Goal: Task Accomplishment & Management: Manage account settings

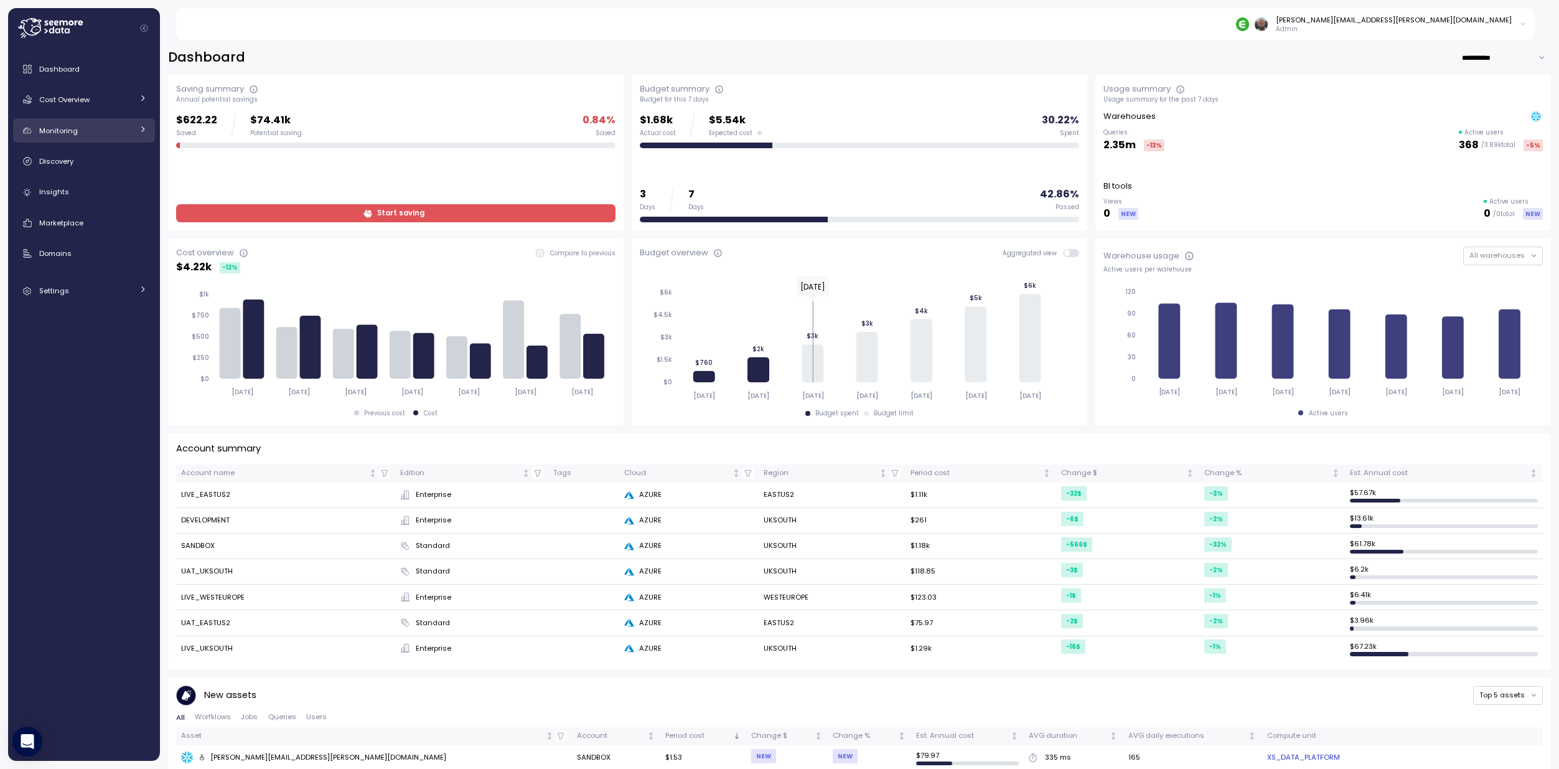
click at [97, 124] on div "Monitoring" at bounding box center [85, 130] width 93 height 12
click at [132, 130] on div "Monitoring" at bounding box center [85, 130] width 93 height 12
click at [120, 131] on div "Monitoring" at bounding box center [85, 130] width 93 height 12
click at [67, 162] on span "Budget" at bounding box center [68, 159] width 26 height 10
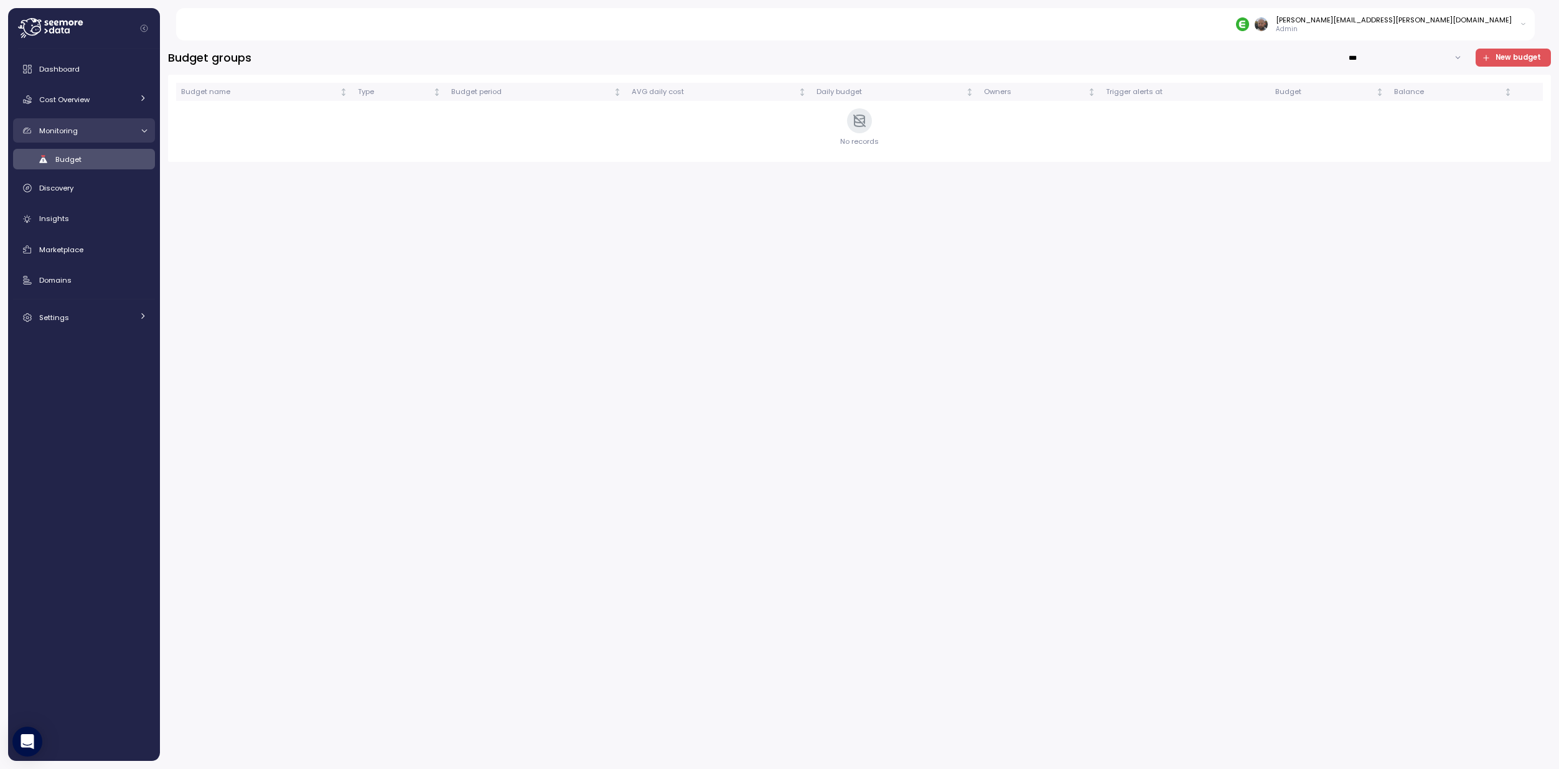
click at [91, 134] on div "Monitoring" at bounding box center [85, 130] width 93 height 12
click at [144, 128] on icon at bounding box center [143, 129] width 8 height 8
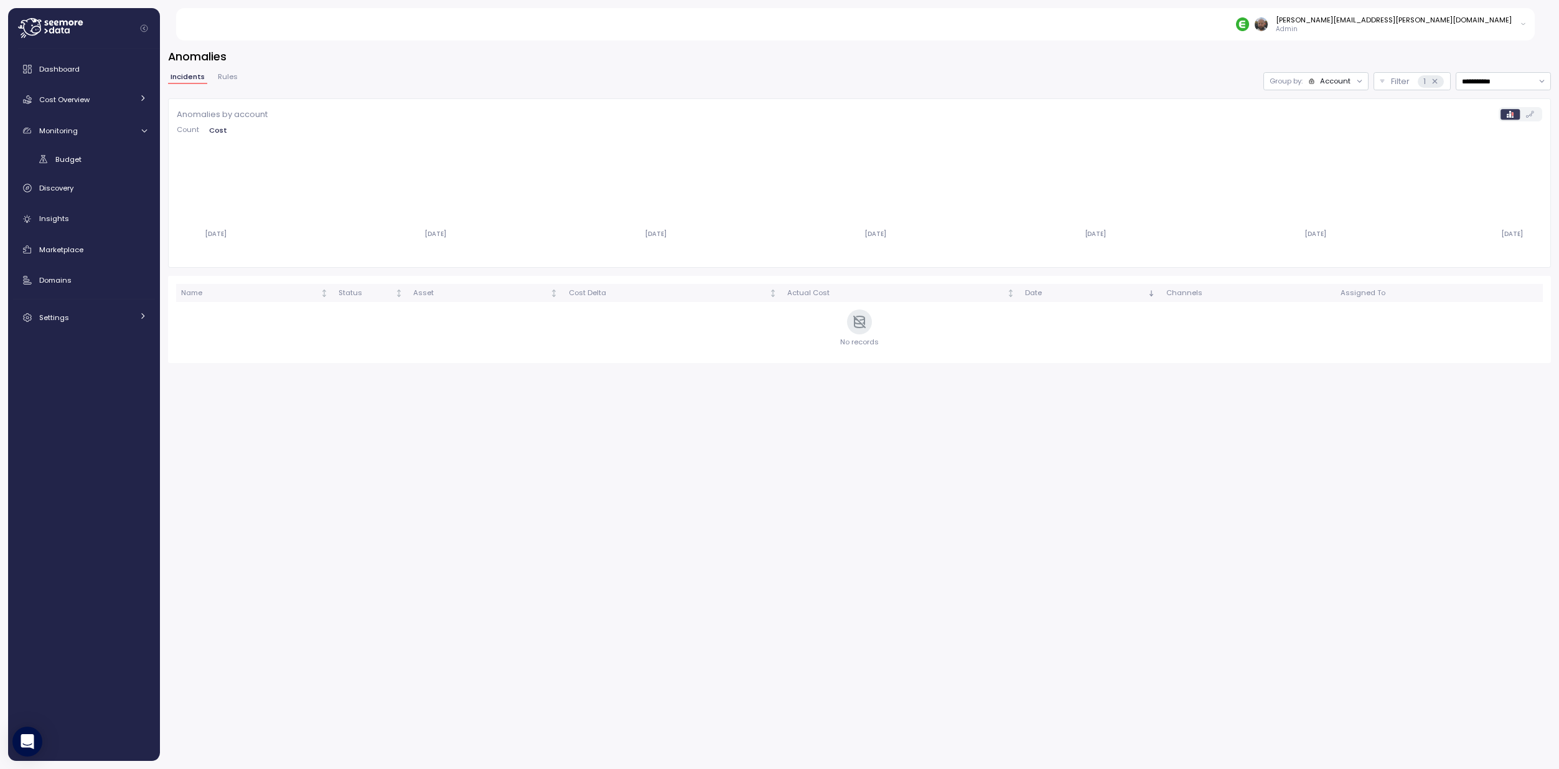
click at [223, 83] on button "Rules" at bounding box center [227, 78] width 25 height 11
click at [144, 97] on icon at bounding box center [143, 98] width 8 height 8
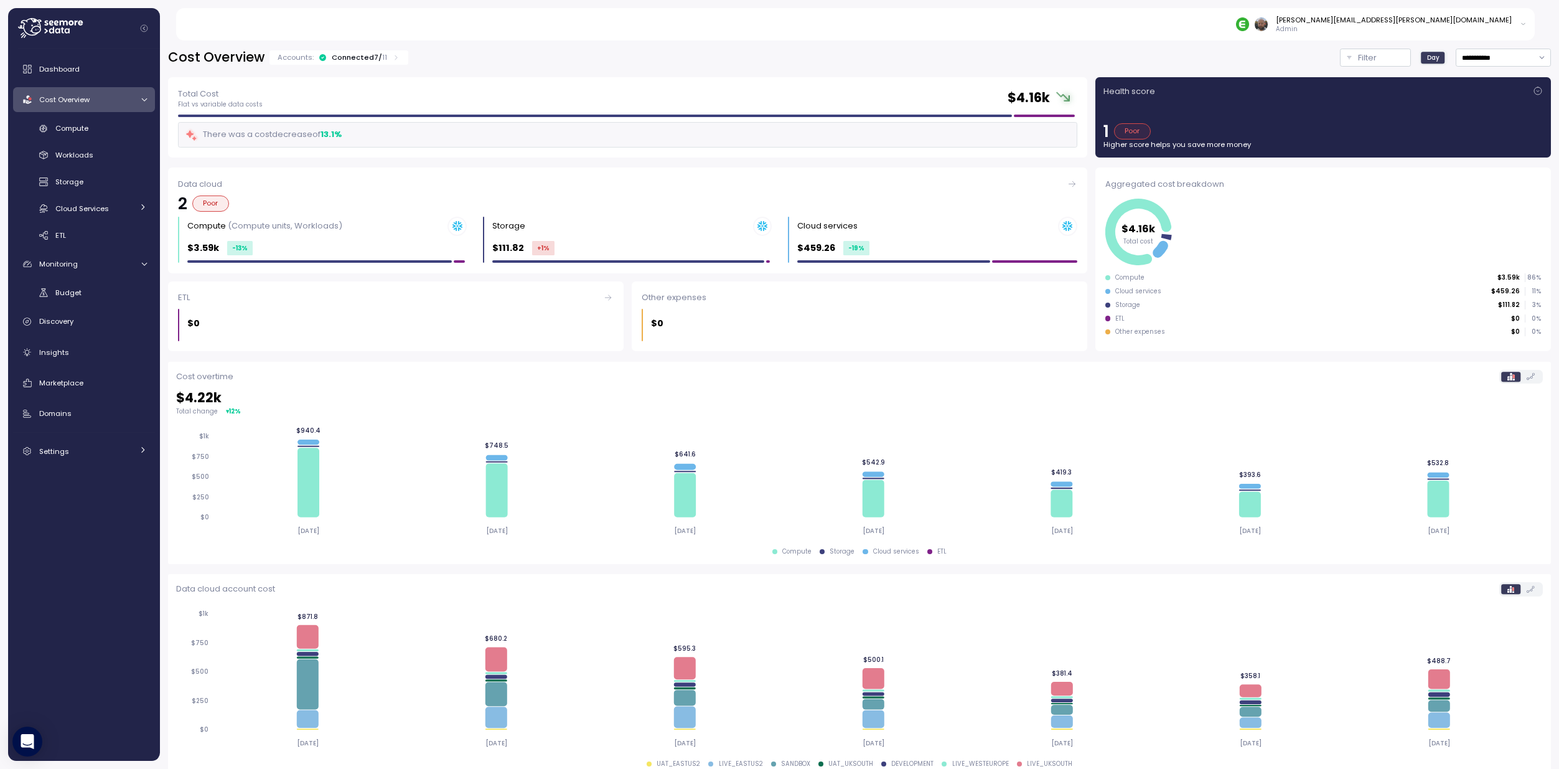
click at [32, 29] on icon at bounding box center [50, 28] width 65 height 20
click at [58, 449] on span "Settings" at bounding box center [54, 451] width 30 height 10
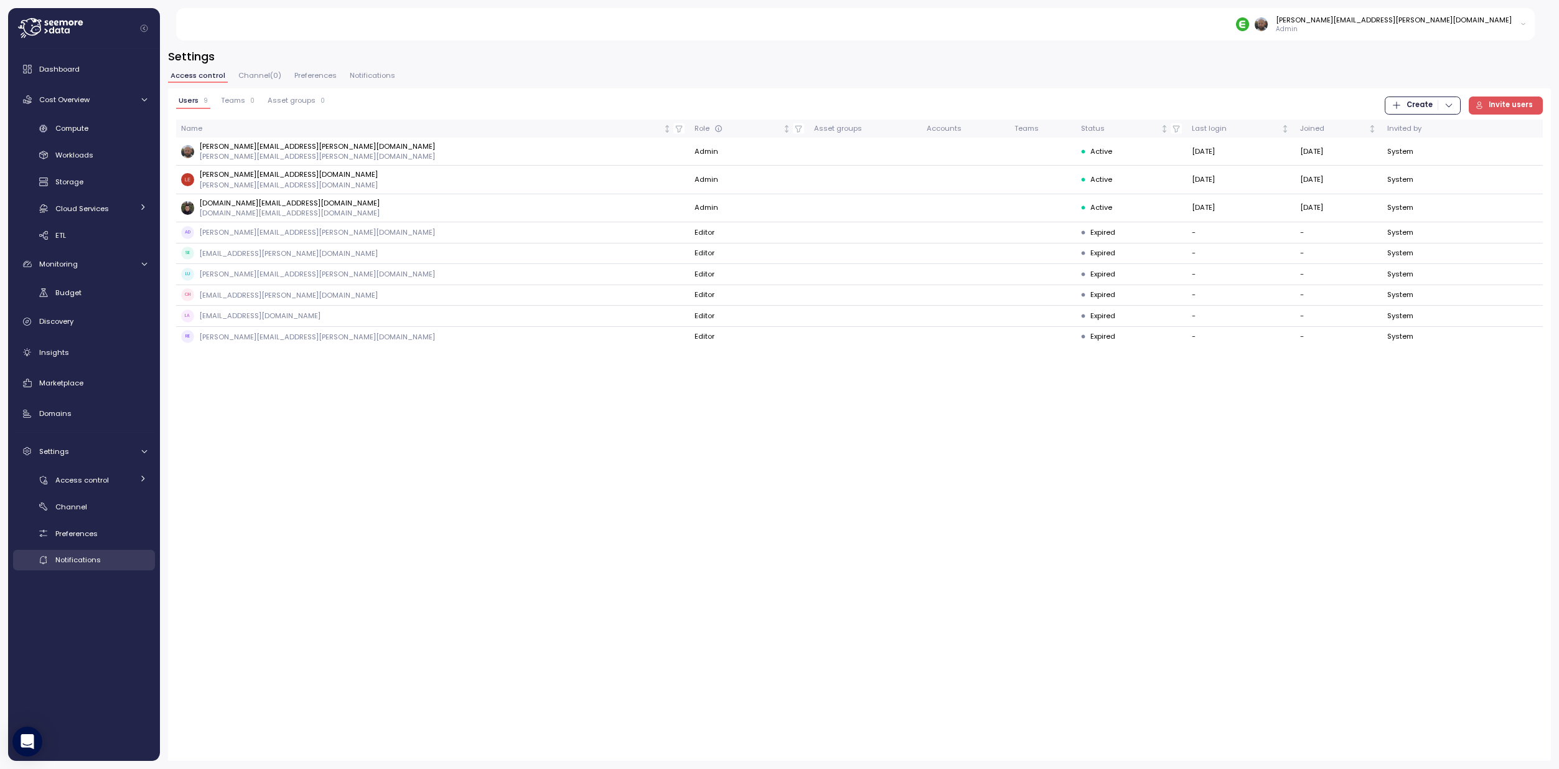
click at [83, 568] on link "Notifications" at bounding box center [84, 560] width 142 height 21
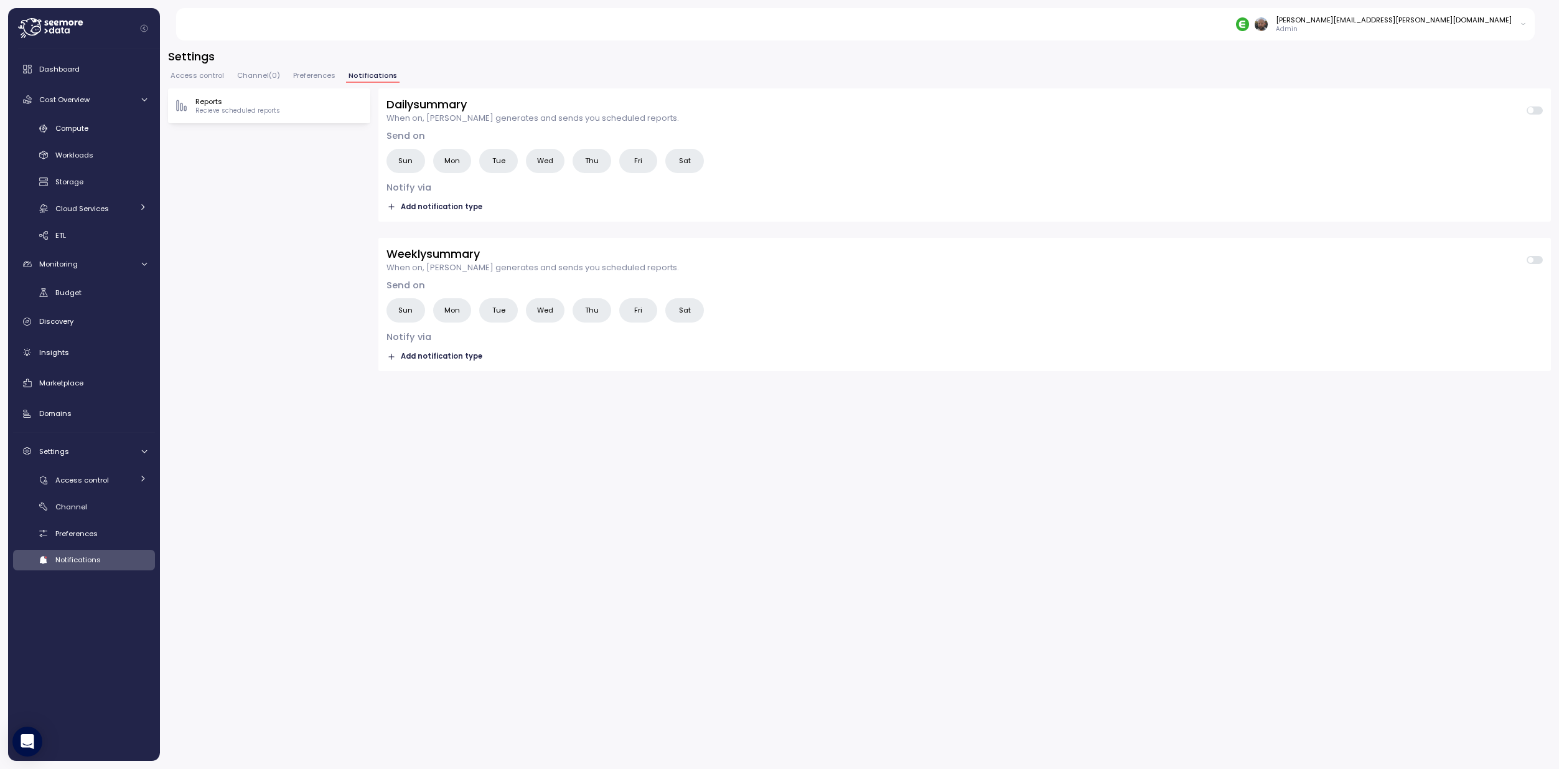
click at [260, 102] on p "Reports" at bounding box center [237, 101] width 85 height 10
click at [420, 204] on span "Add notification type" at bounding box center [442, 207] width 82 height 12
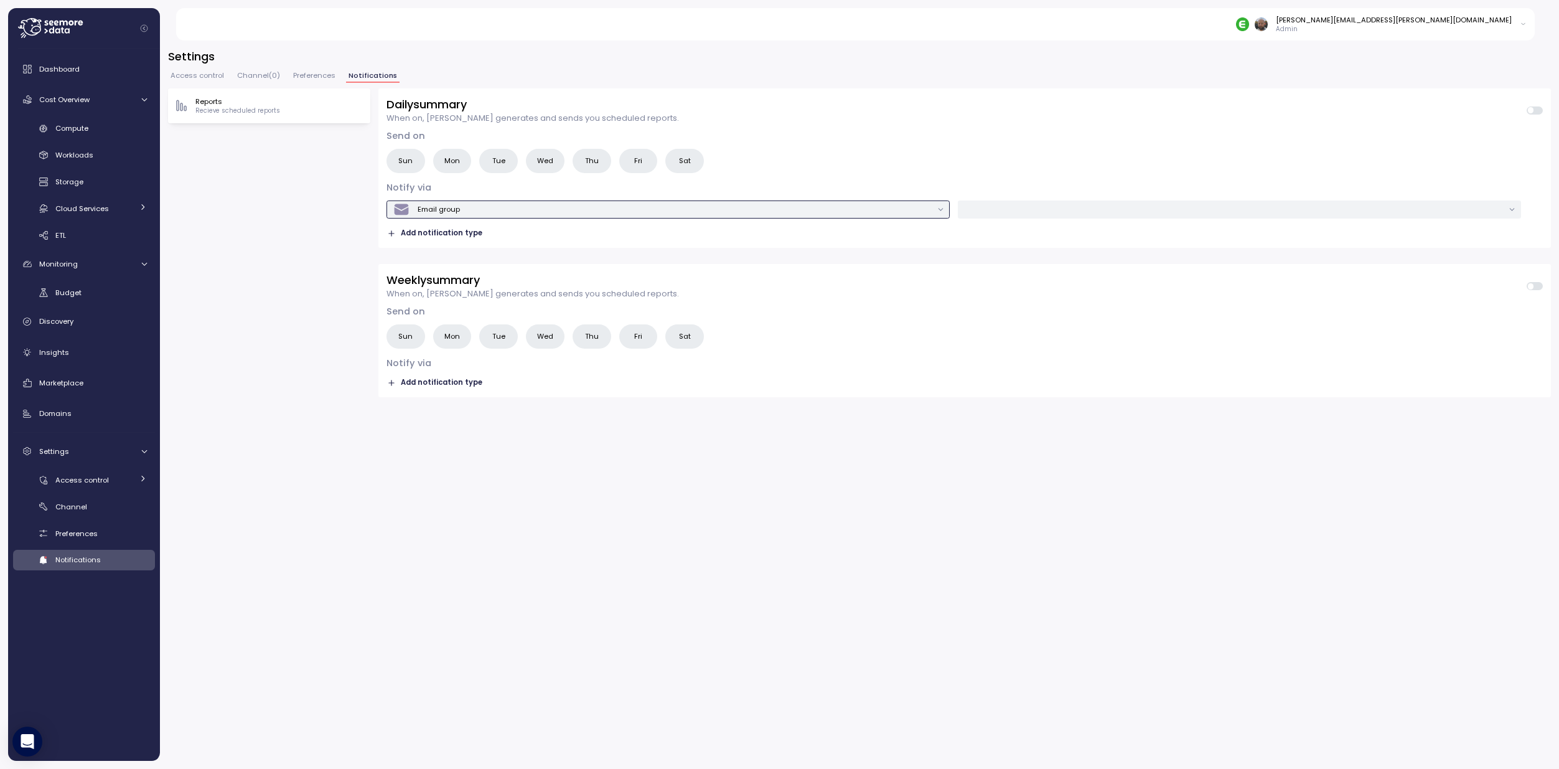
click at [443, 212] on div "Email group" at bounding box center [439, 209] width 42 height 10
click at [80, 566] on link "Notifications" at bounding box center [84, 560] width 142 height 21
click at [87, 538] on div "Preferences" at bounding box center [101, 533] width 92 height 12
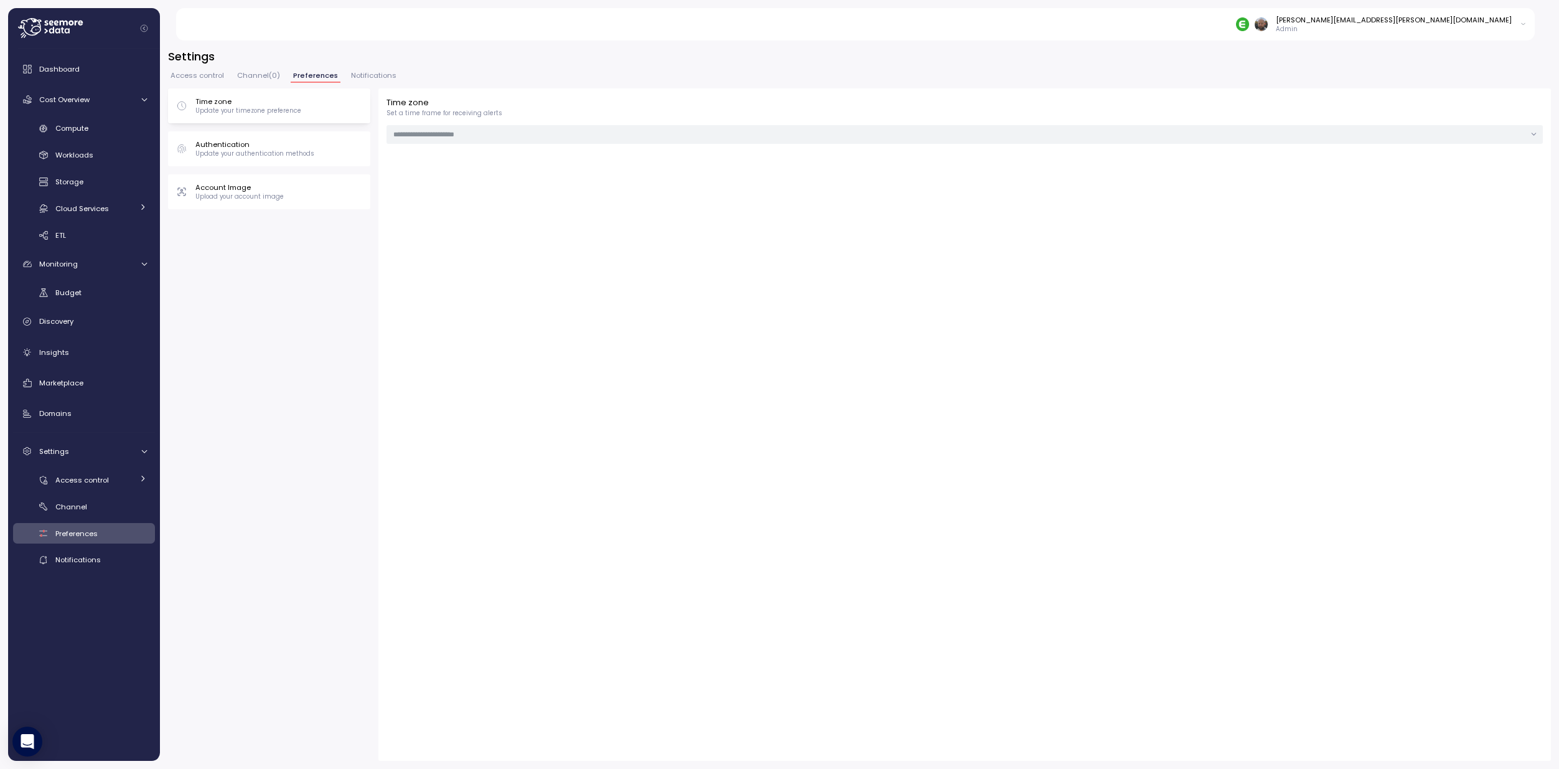
type input "***"
click at [209, 84] on div "Access control Channel ( 0 ) Preferences Notifications" at bounding box center [859, 80] width 1383 height 16
click at [212, 68] on div "Settings Access control Channel ( 0 ) Preferences Notifications Time zone Updat…" at bounding box center [859, 405] width 1383 height 712
click at [215, 73] on span "Access control" at bounding box center [198, 75] width 54 height 7
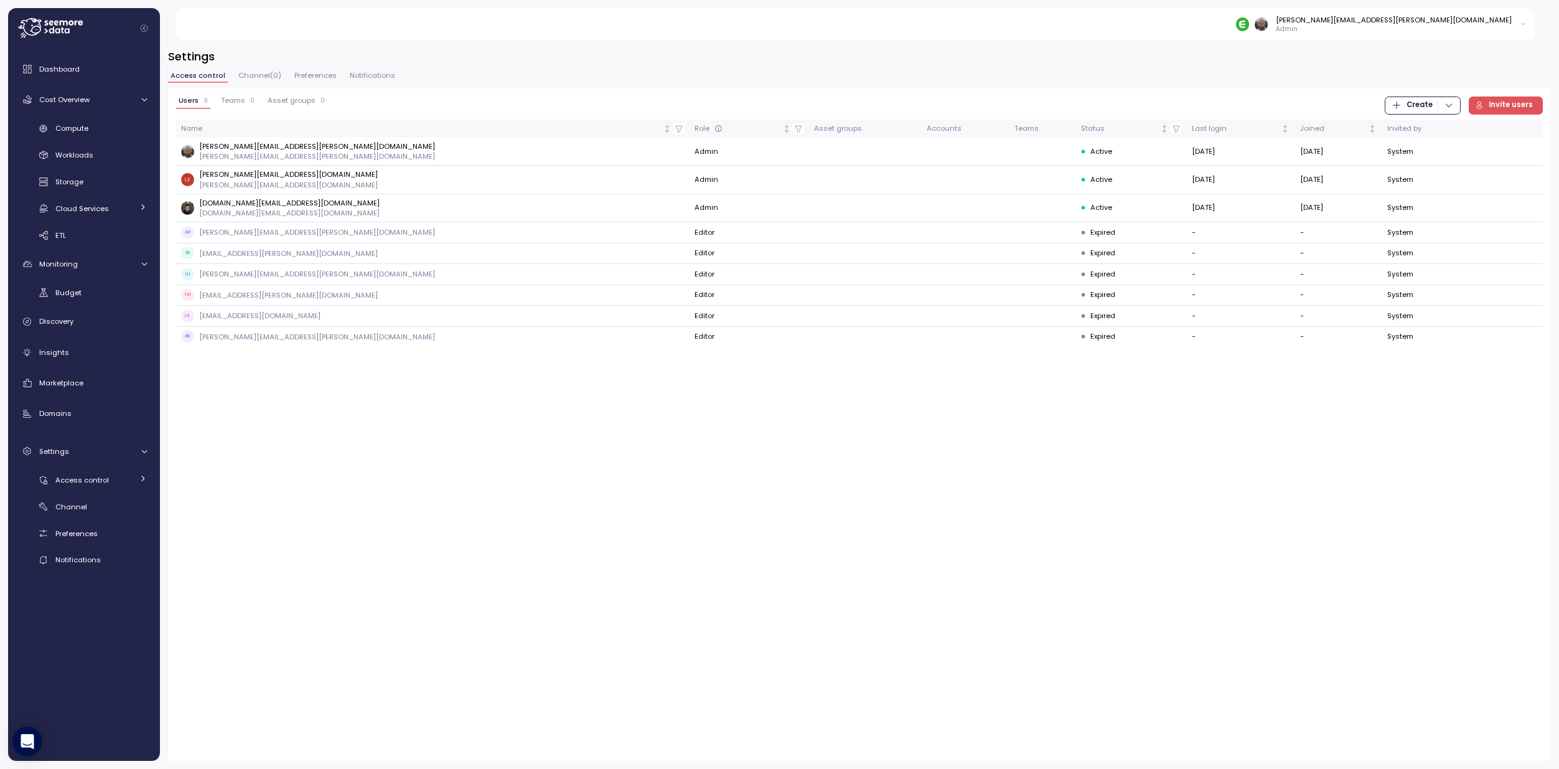
click at [1458, 19] on div "[PERSON_NAME][EMAIL_ADDRESS][PERSON_NAME][DOMAIN_NAME]" at bounding box center [1394, 20] width 236 height 10
click at [1464, 23] on div "[PERSON_NAME][EMAIL_ADDRESS][PERSON_NAME][DOMAIN_NAME]" at bounding box center [1394, 20] width 236 height 10
click at [663, 570] on div "Users 9 Teams 0 Asset groups 0 Create Invite users Name Role Asset groups Accou…" at bounding box center [859, 424] width 1383 height 672
click at [235, 103] on span "Teams" at bounding box center [233, 100] width 24 height 7
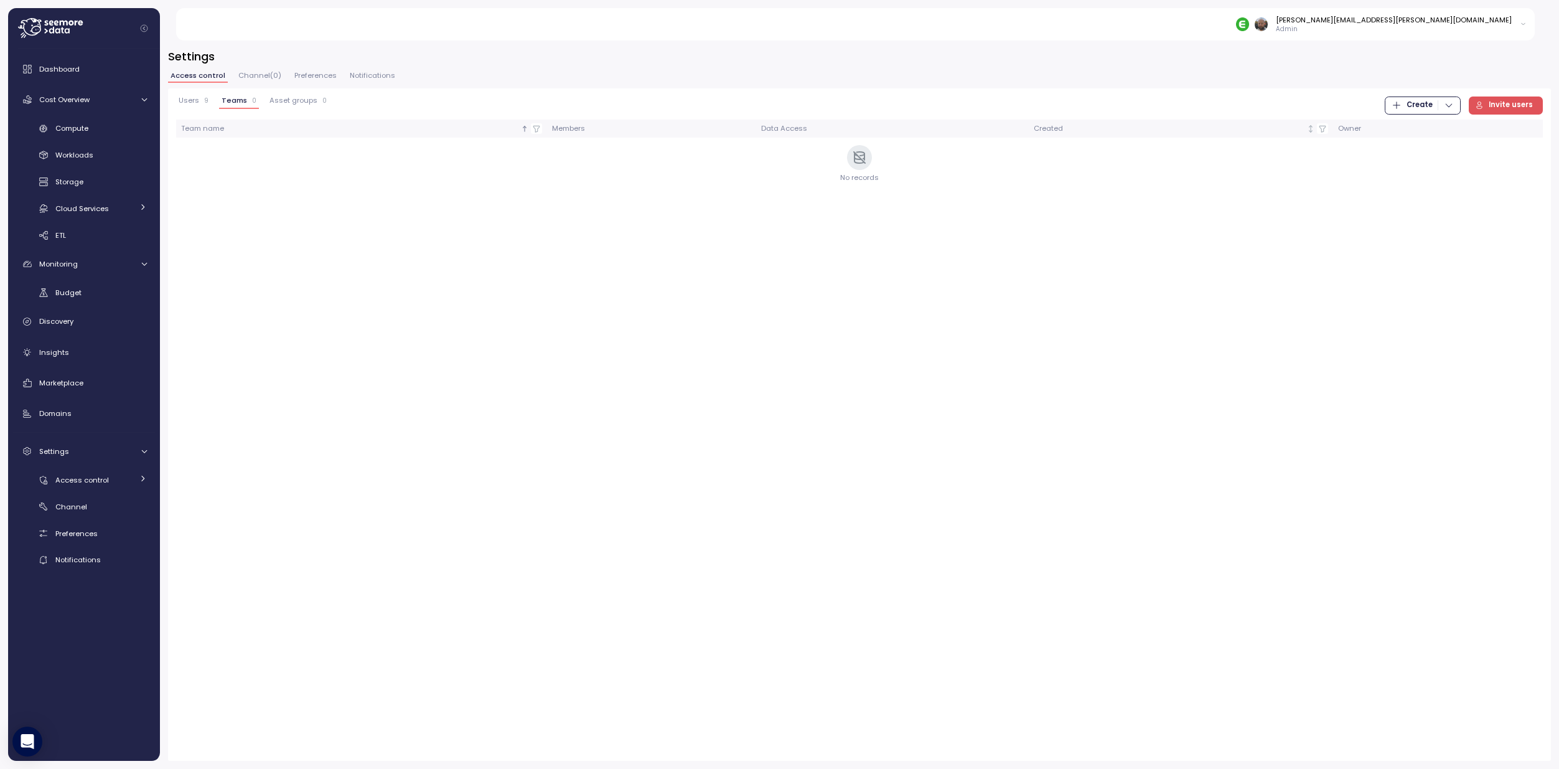
click at [204, 104] on p "9" at bounding box center [206, 100] width 4 height 9
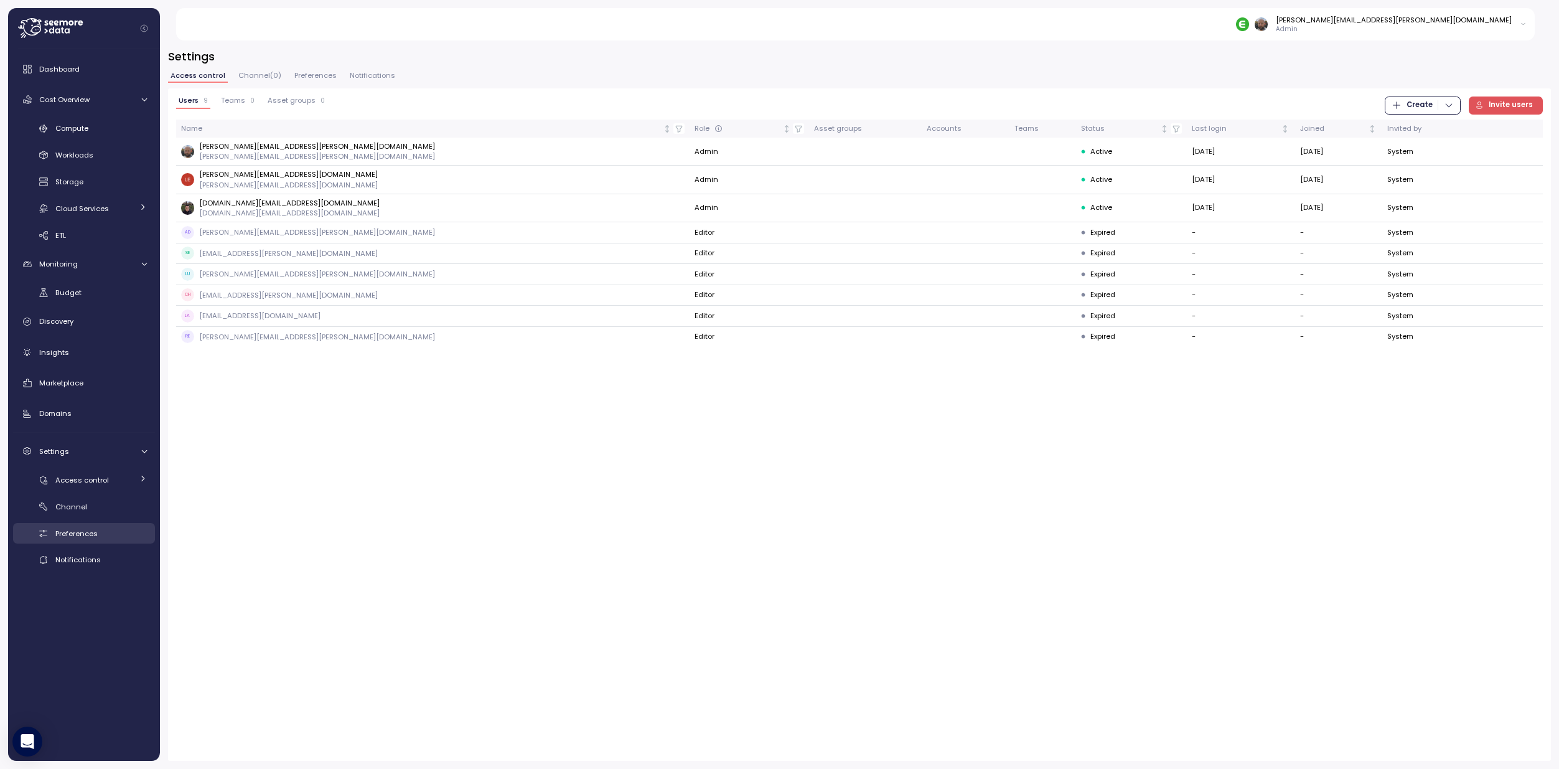
click at [96, 531] on span "Preferences" at bounding box center [76, 533] width 42 height 10
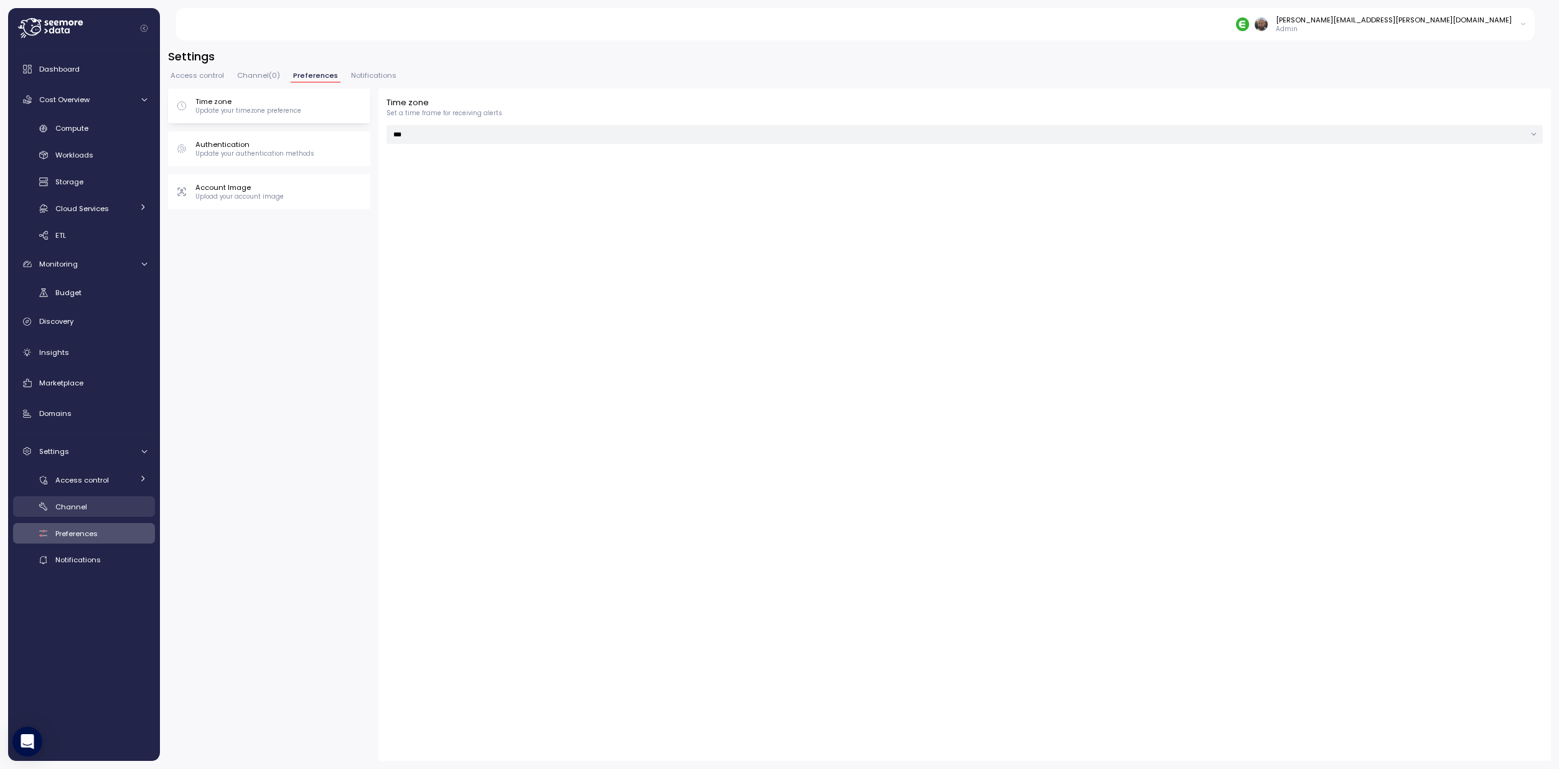
click at [80, 512] on div "Channel" at bounding box center [101, 506] width 92 height 12
click at [252, 288] on div "Slack 0 configurations Email group 0 configurations Slack Add new Enhance your …" at bounding box center [859, 424] width 1383 height 672
click at [312, 265] on div "Slack 0 configurations Email group 0 configurations Slack Add new Enhance your …" at bounding box center [859, 424] width 1383 height 672
click at [324, 77] on span "Preferences" at bounding box center [314, 75] width 42 height 7
click at [356, 73] on span "Notifications" at bounding box center [373, 75] width 45 height 7
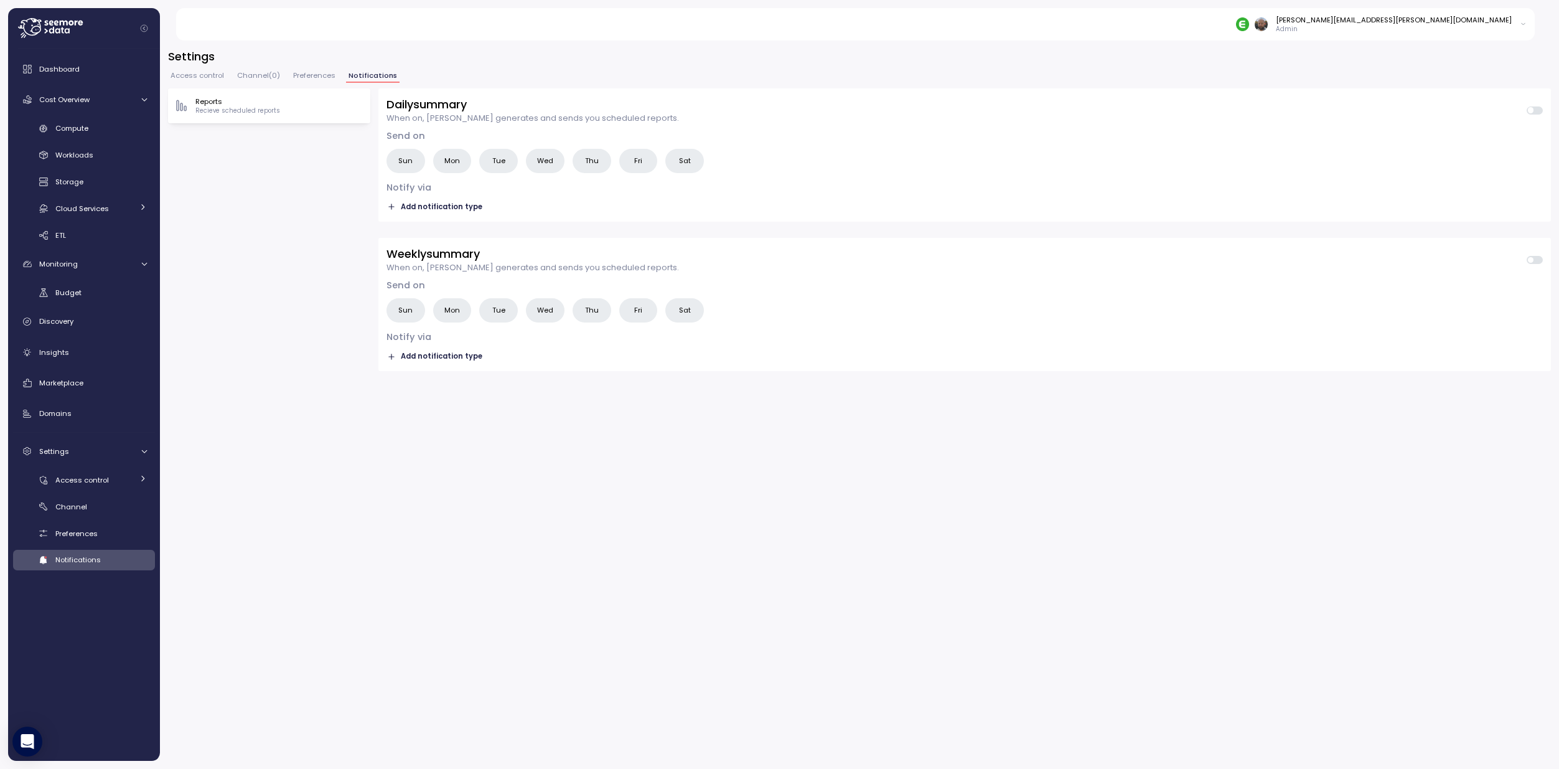
click at [239, 78] on span "Channel ( 0 )" at bounding box center [258, 75] width 43 height 7
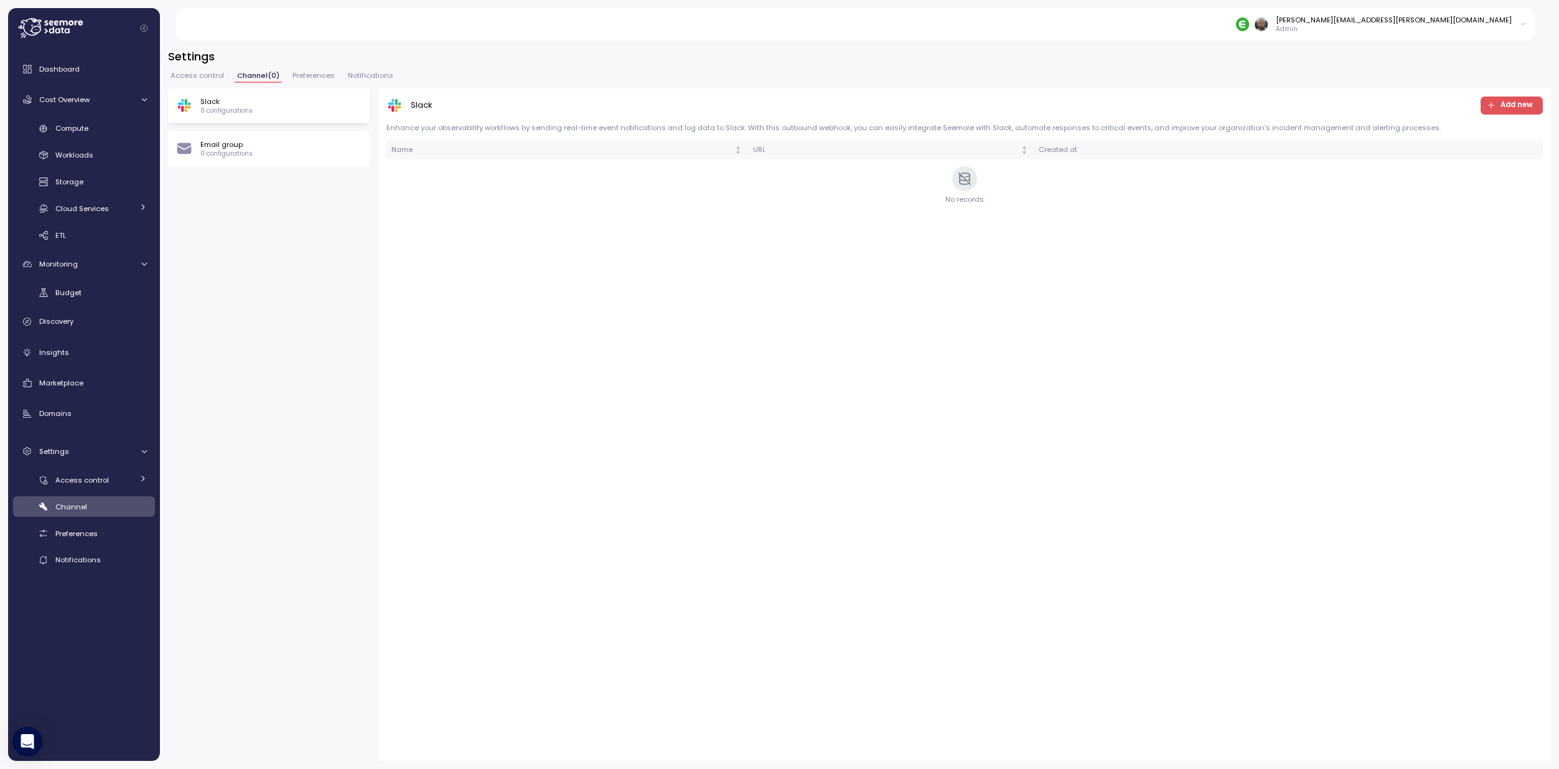
click at [849, 220] on div "Slack Add new Enhance your observability workflows by sending real-time event n…" at bounding box center [964, 424] width 1173 height 672
click at [1503, 112] on span "Add new" at bounding box center [1517, 105] width 32 height 17
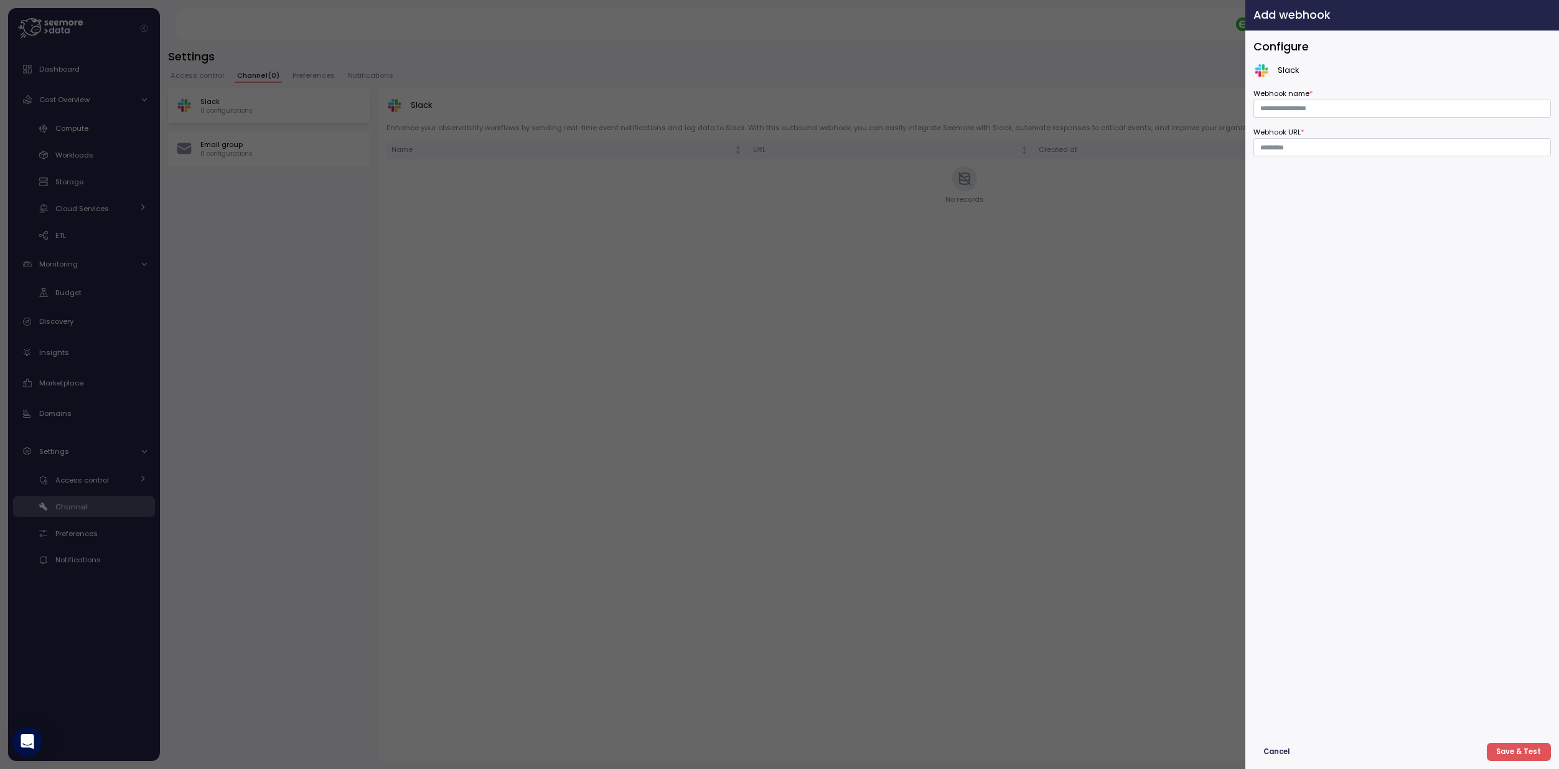
click at [1548, 18] on icon "button" at bounding box center [1547, 15] width 10 height 10
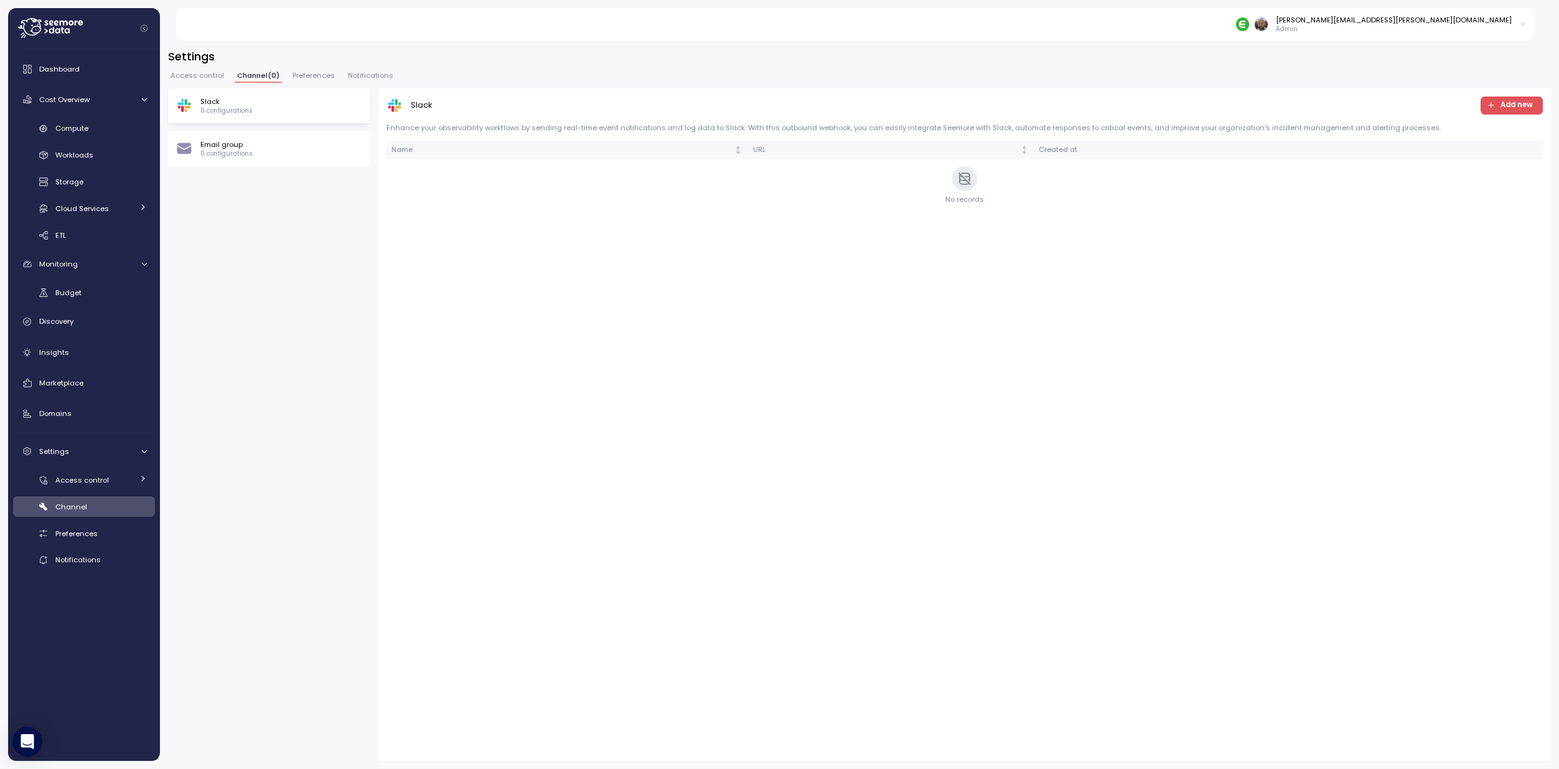
click at [299, 283] on div "Slack 0 configurations Email group 0 configurations Slack Add new Enhance your …" at bounding box center [859, 424] width 1383 height 672
